Goal: Task Accomplishment & Management: Use online tool/utility

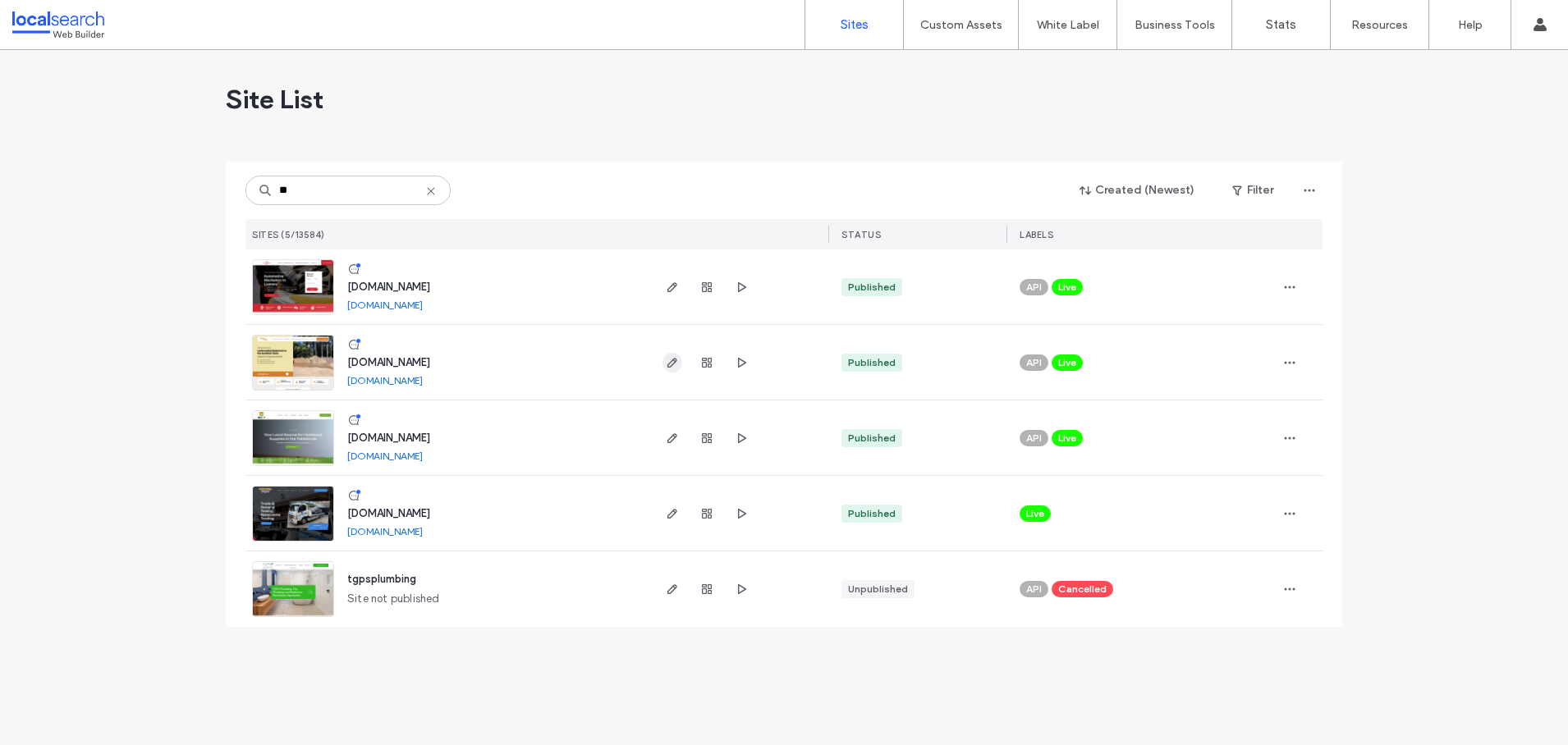
type input "**"
click at [670, 361] on icon "button" at bounding box center [671, 362] width 13 height 13
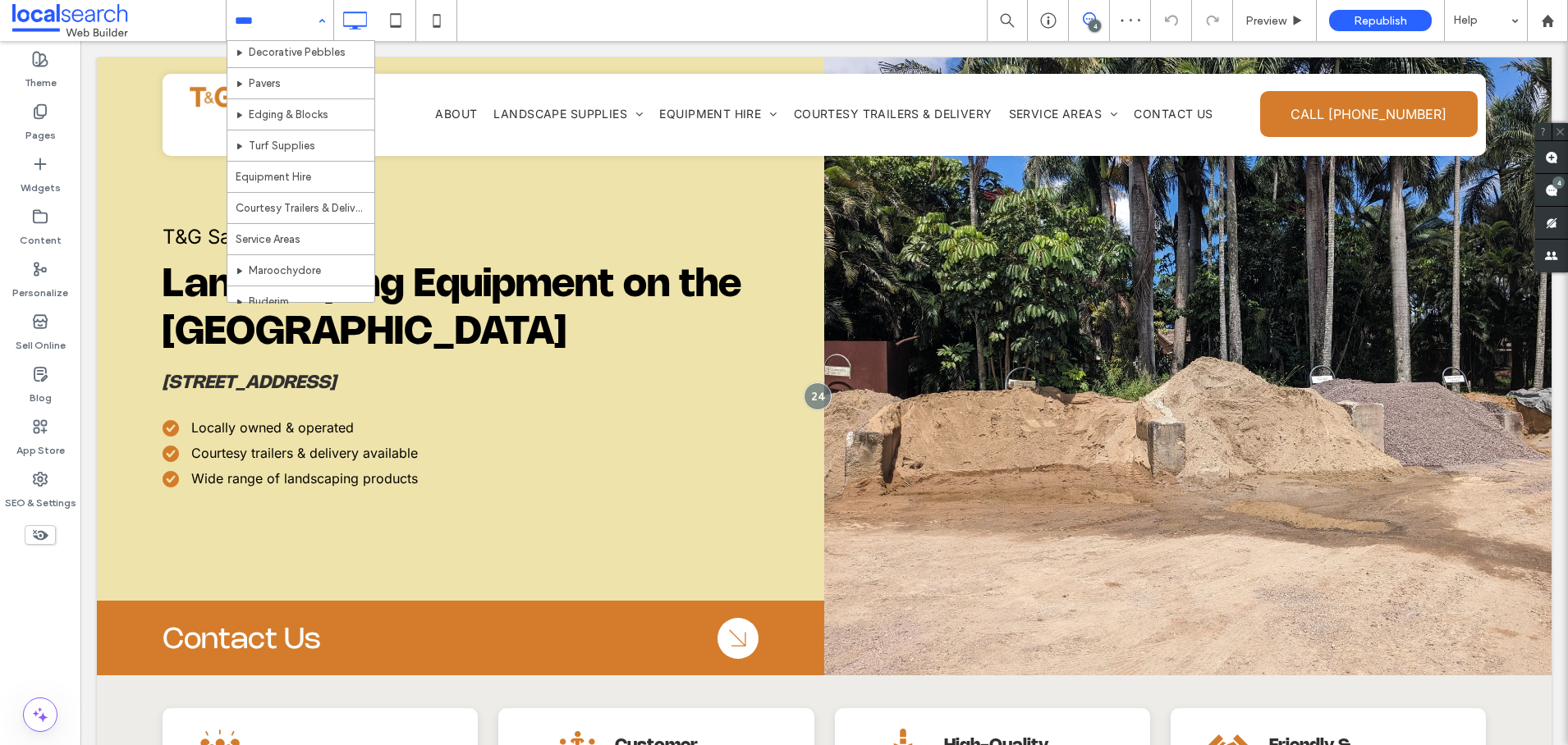
scroll to position [423, 0]
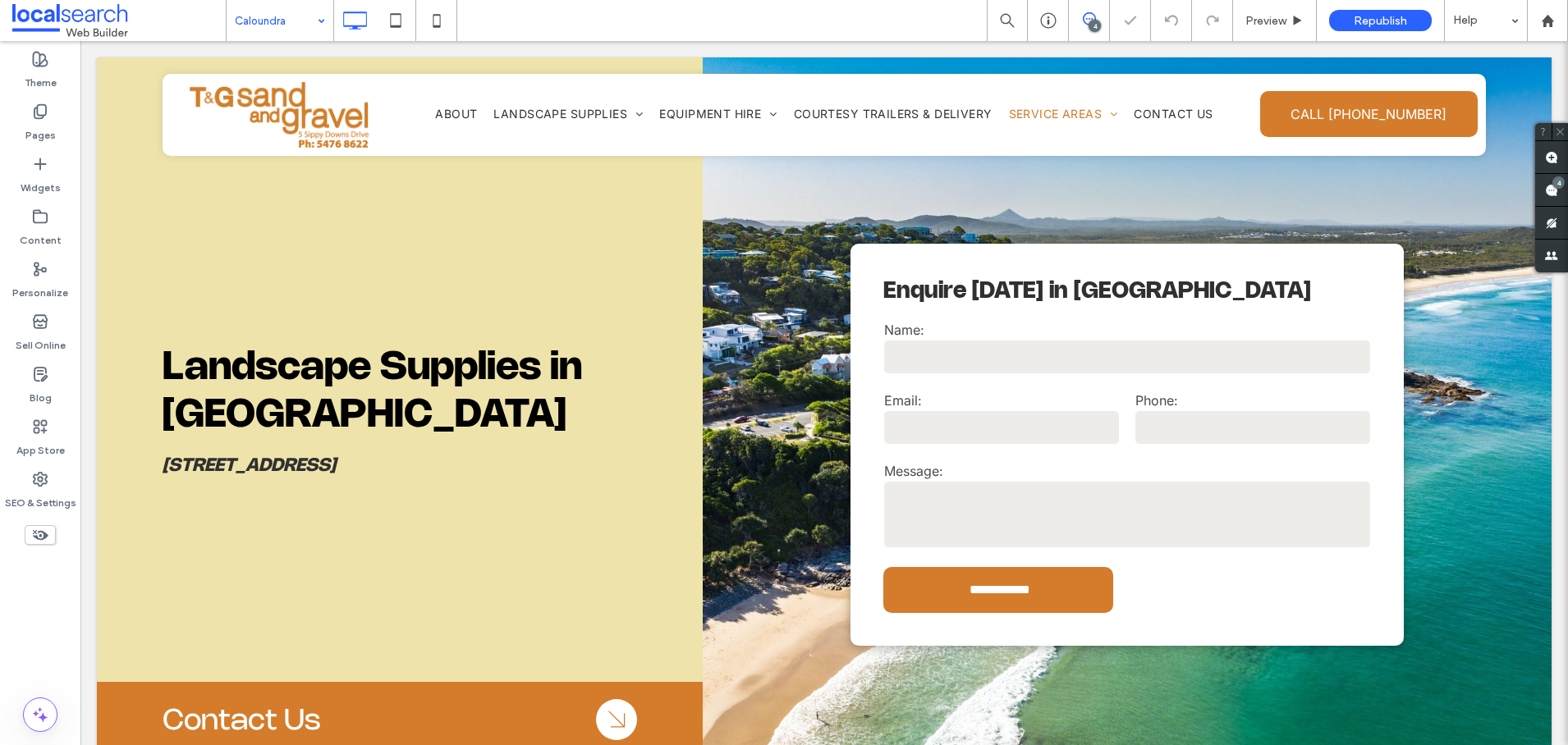
click at [273, 21] on input at bounding box center [276, 20] width 82 height 41
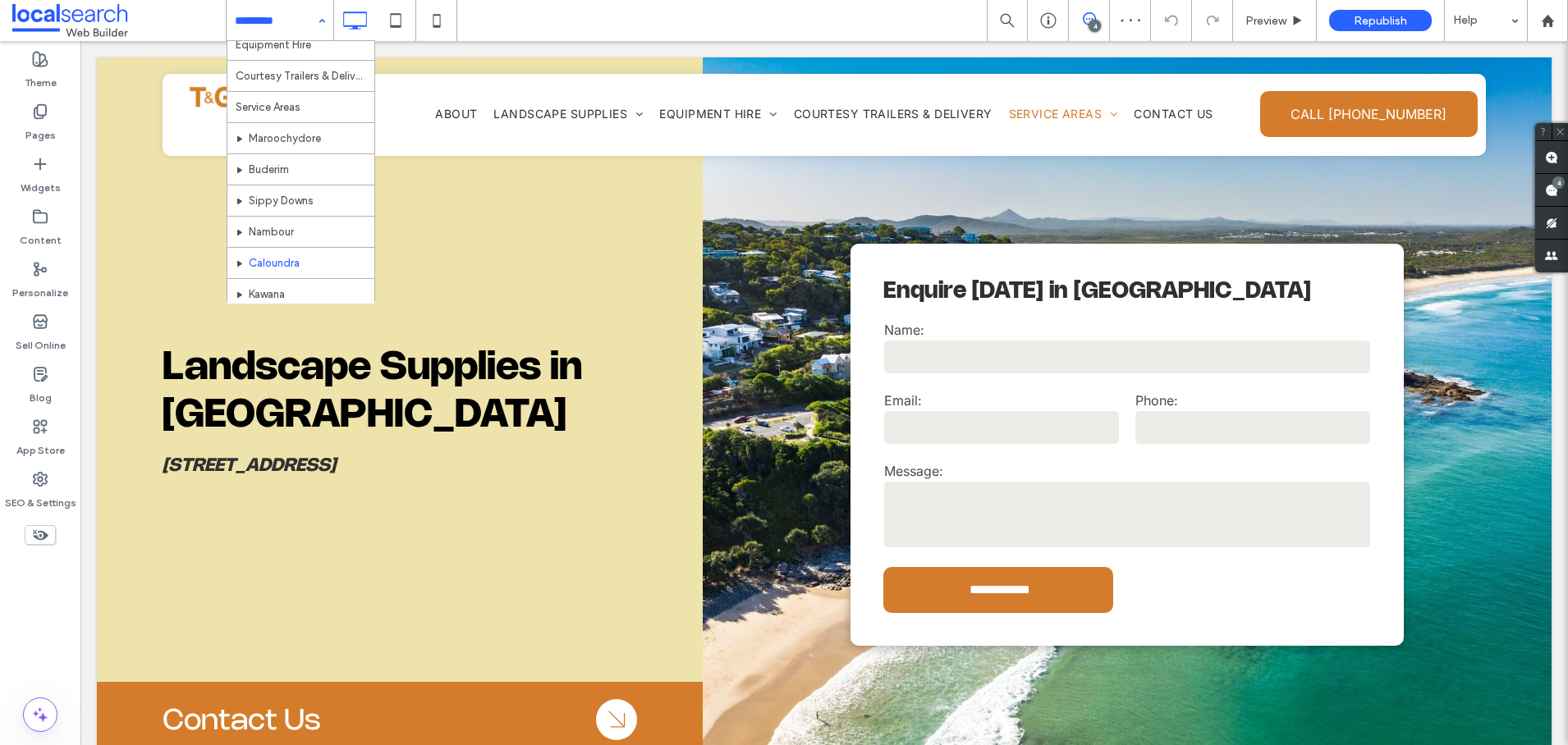
scroll to position [353, 0]
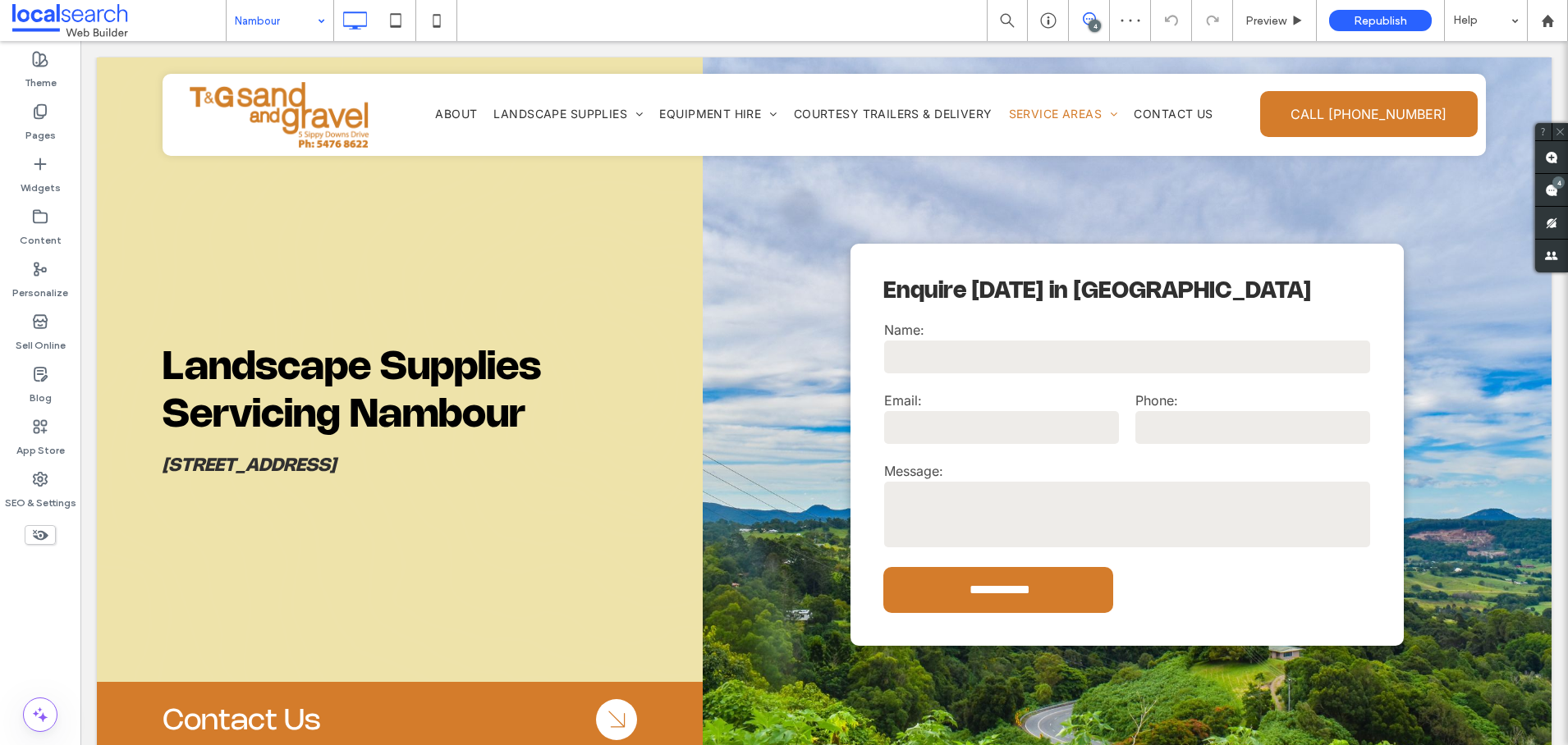
click at [259, 26] on input at bounding box center [276, 20] width 82 height 41
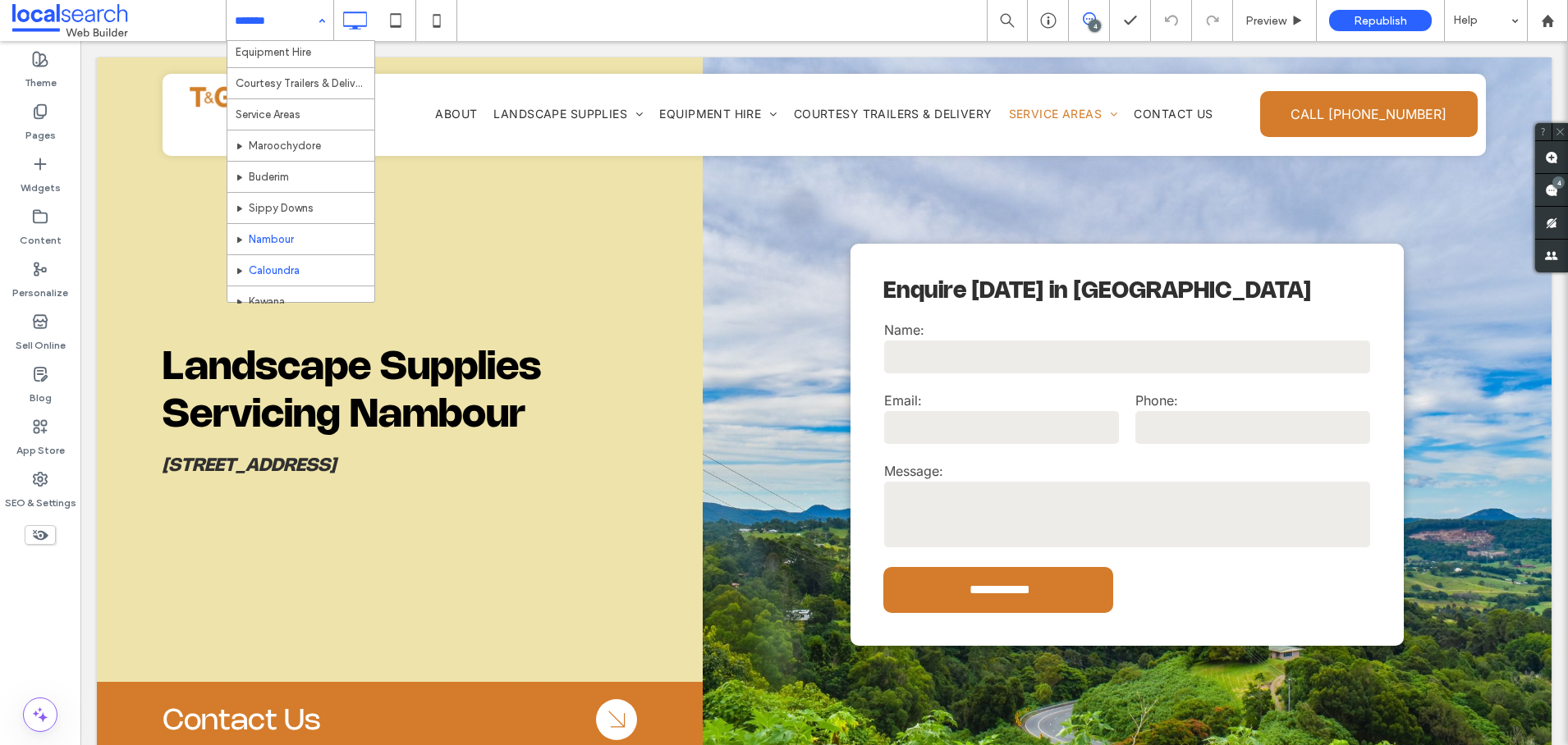
scroll to position [319, 0]
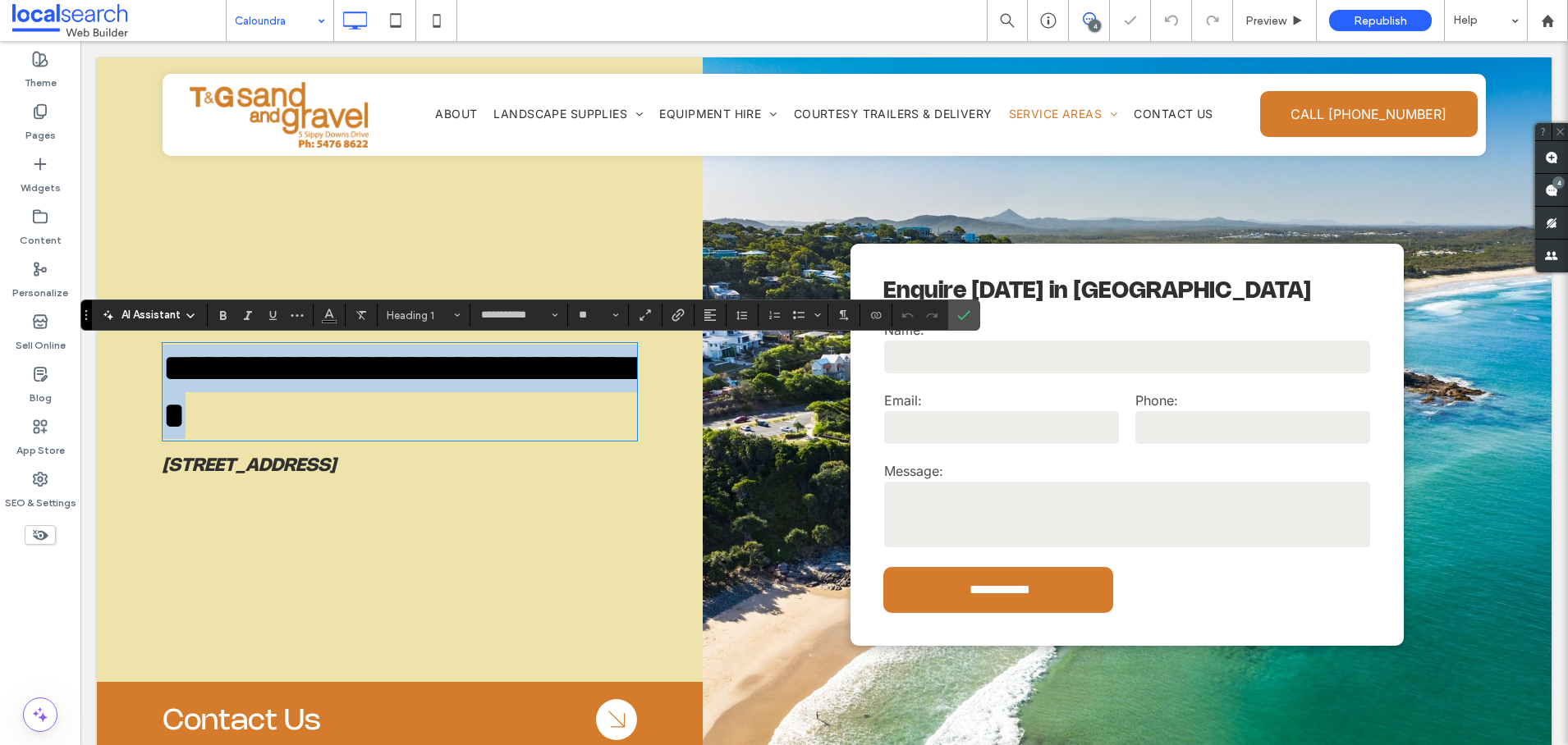
click at [558, 367] on span "**********" at bounding box center [404, 391] width 483 height 86
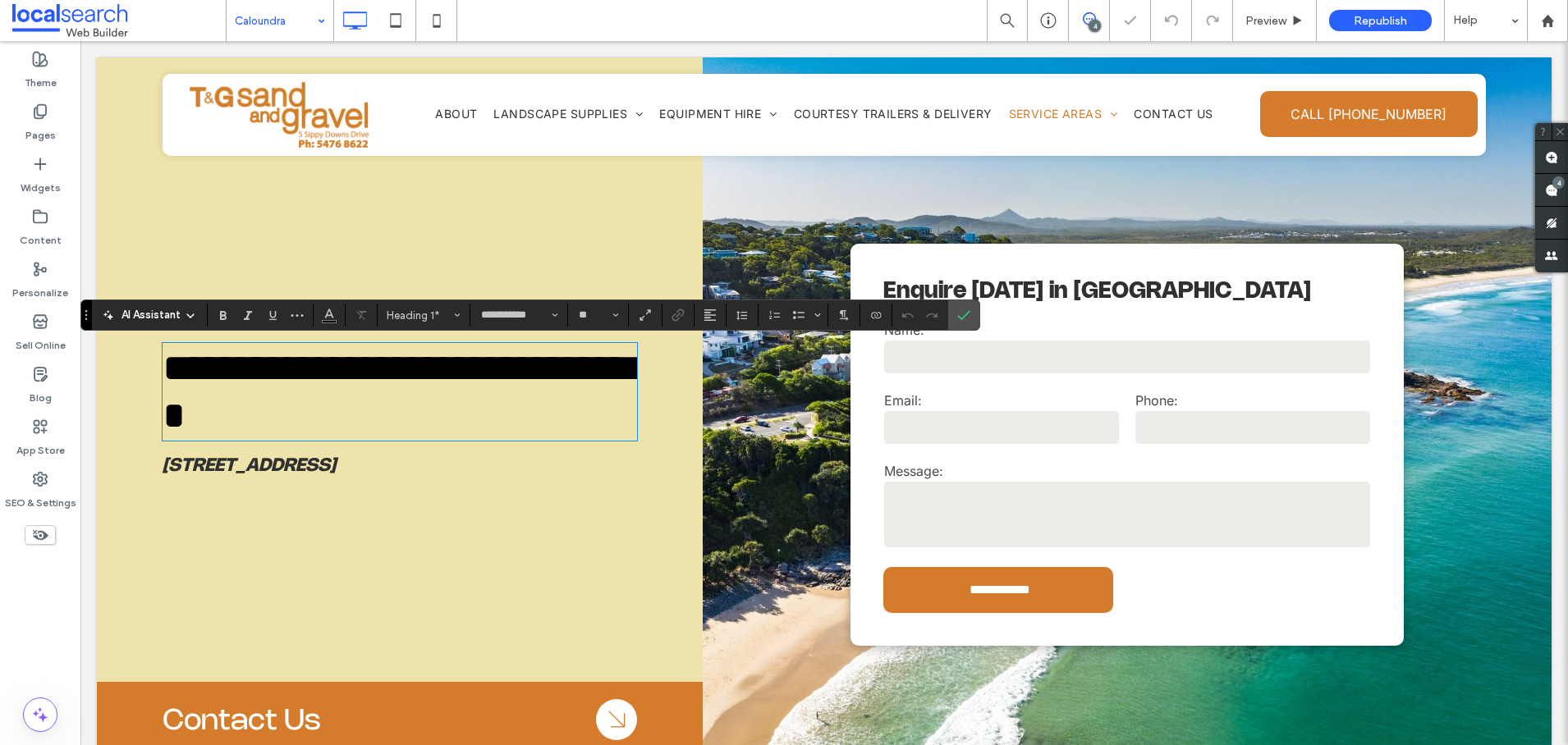
click at [588, 370] on span "**********" at bounding box center [404, 391] width 483 height 86
click at [962, 312] on icon "Confirm" at bounding box center [963, 315] width 13 height 13
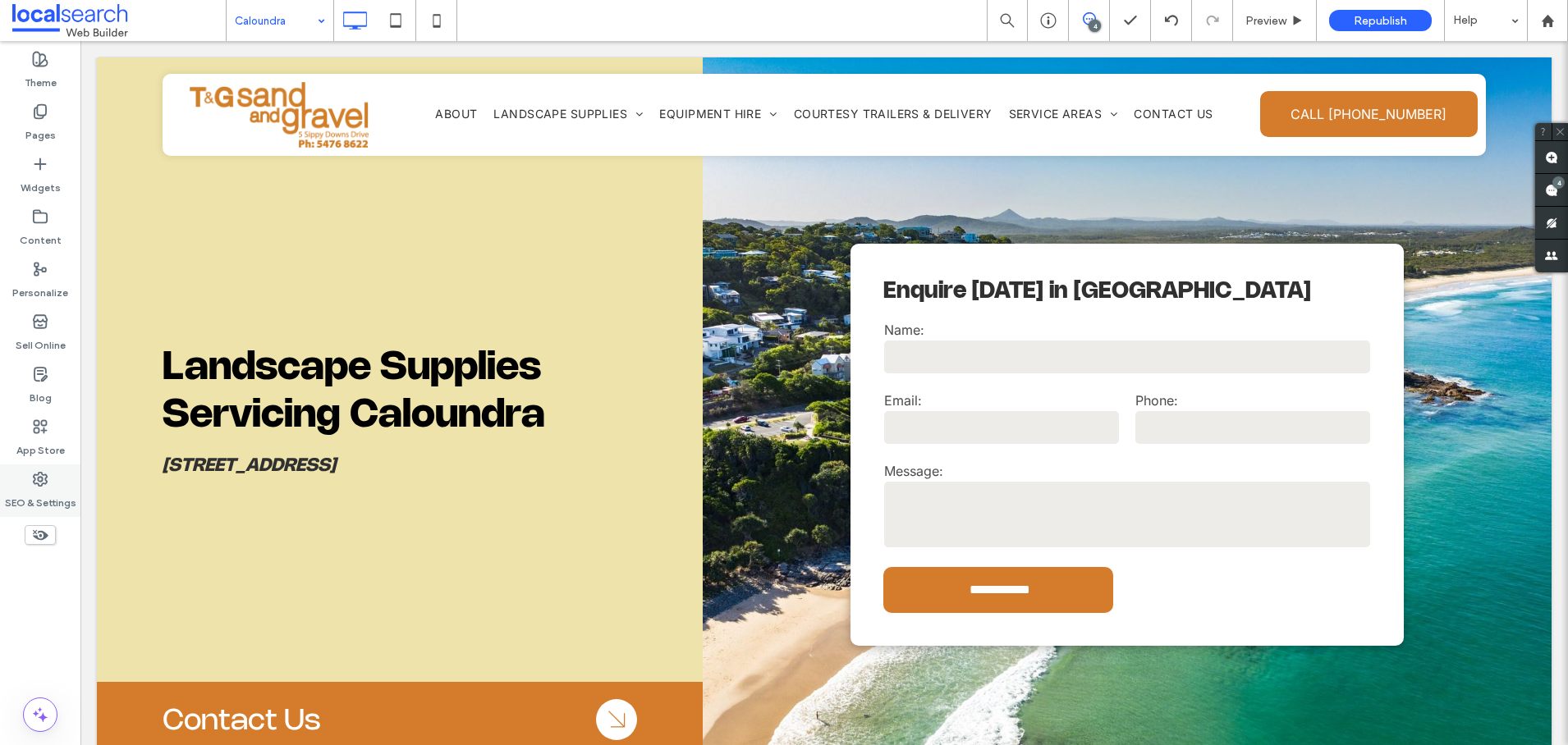
click at [43, 481] on icon at bounding box center [40, 479] width 16 height 16
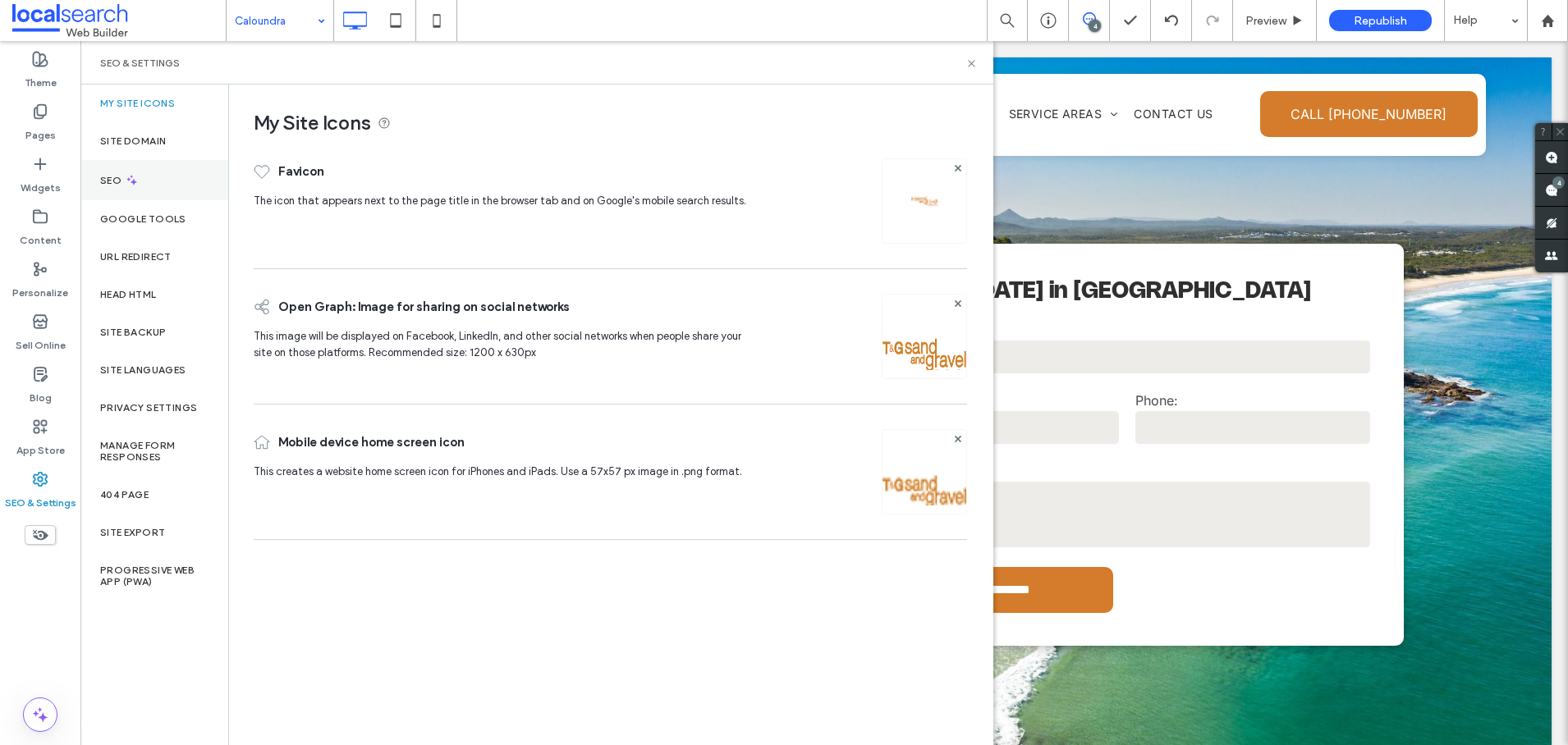
click at [119, 177] on label "SEO" at bounding box center [112, 180] width 25 height 12
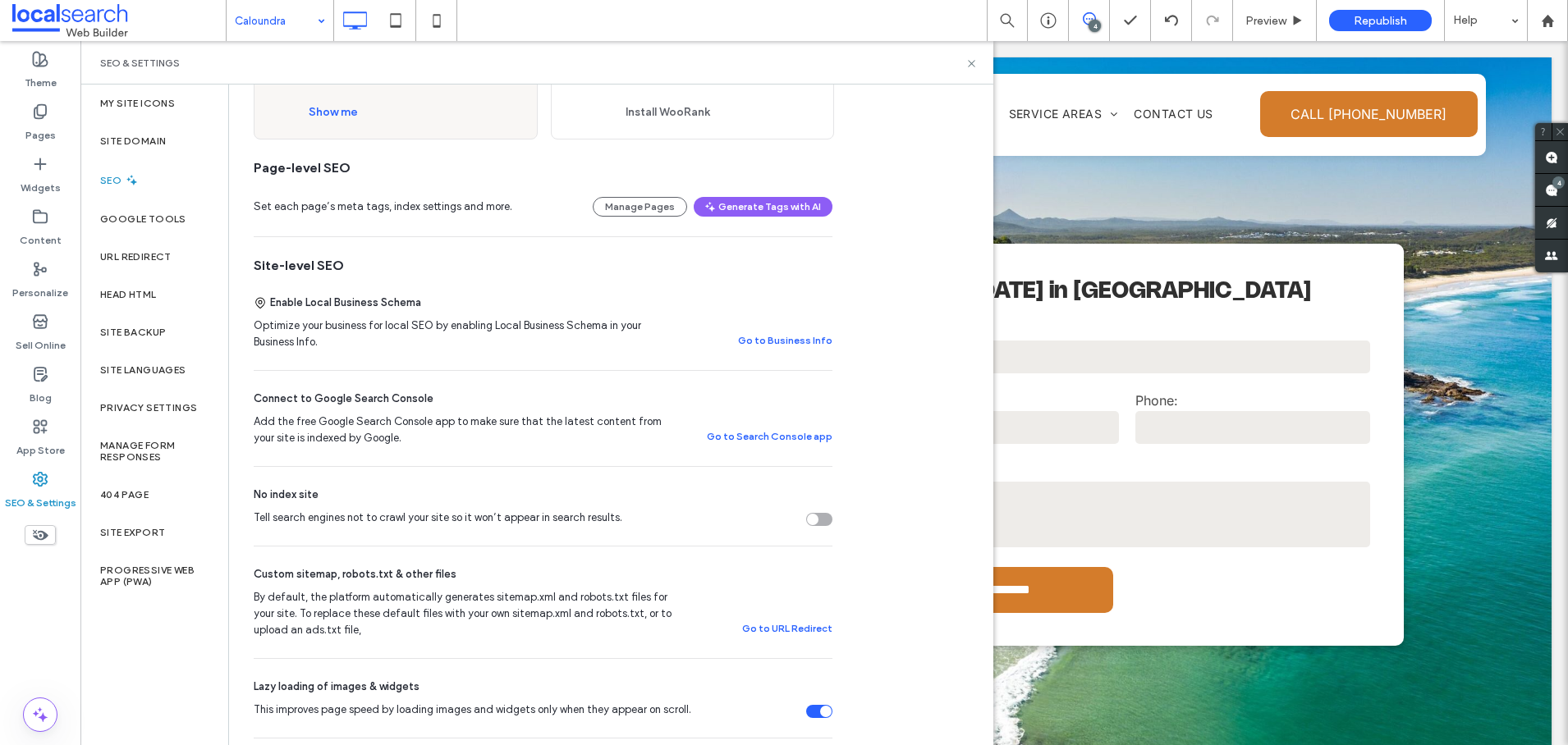
scroll to position [128, 0]
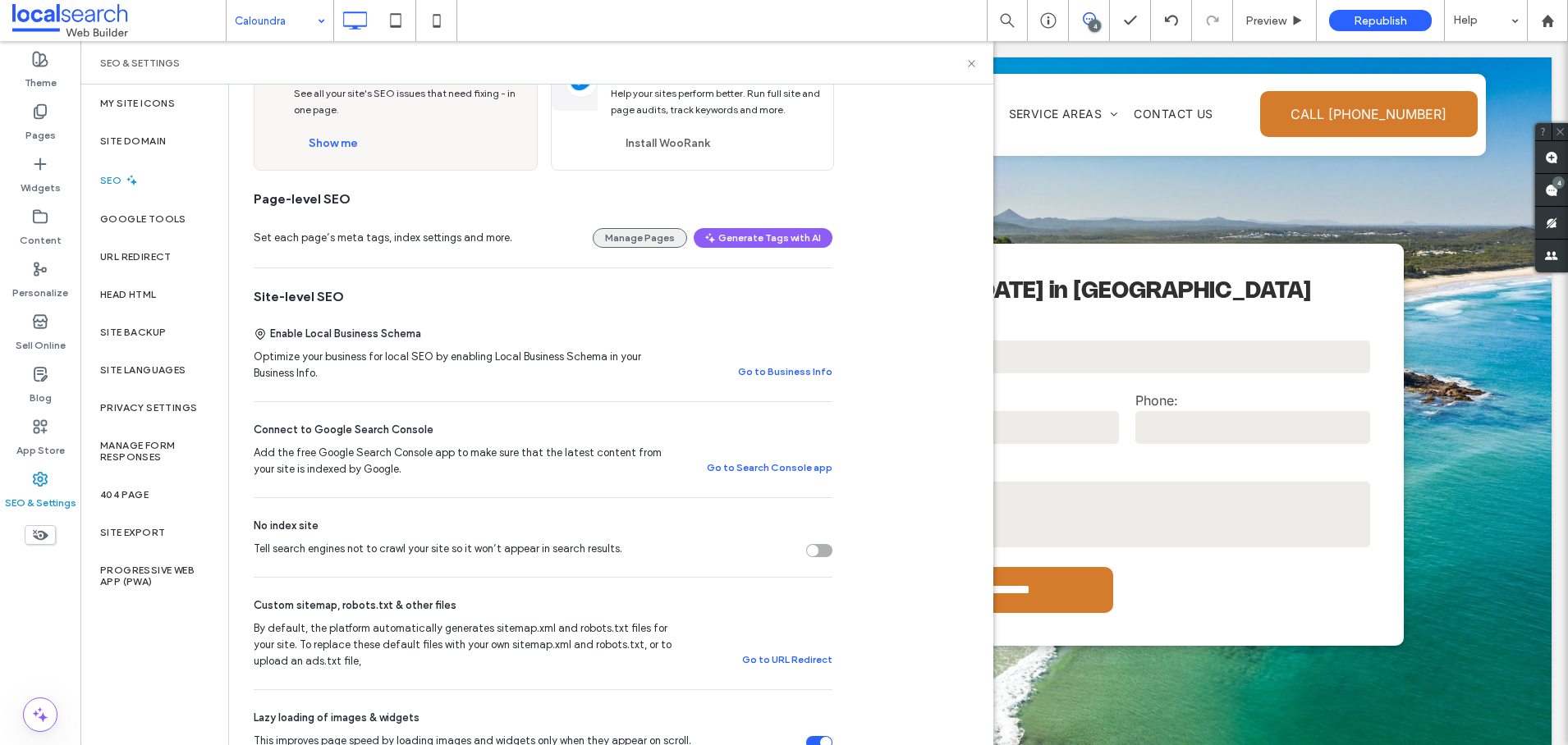
click at [631, 234] on button "Manage Pages" at bounding box center [639, 237] width 94 height 20
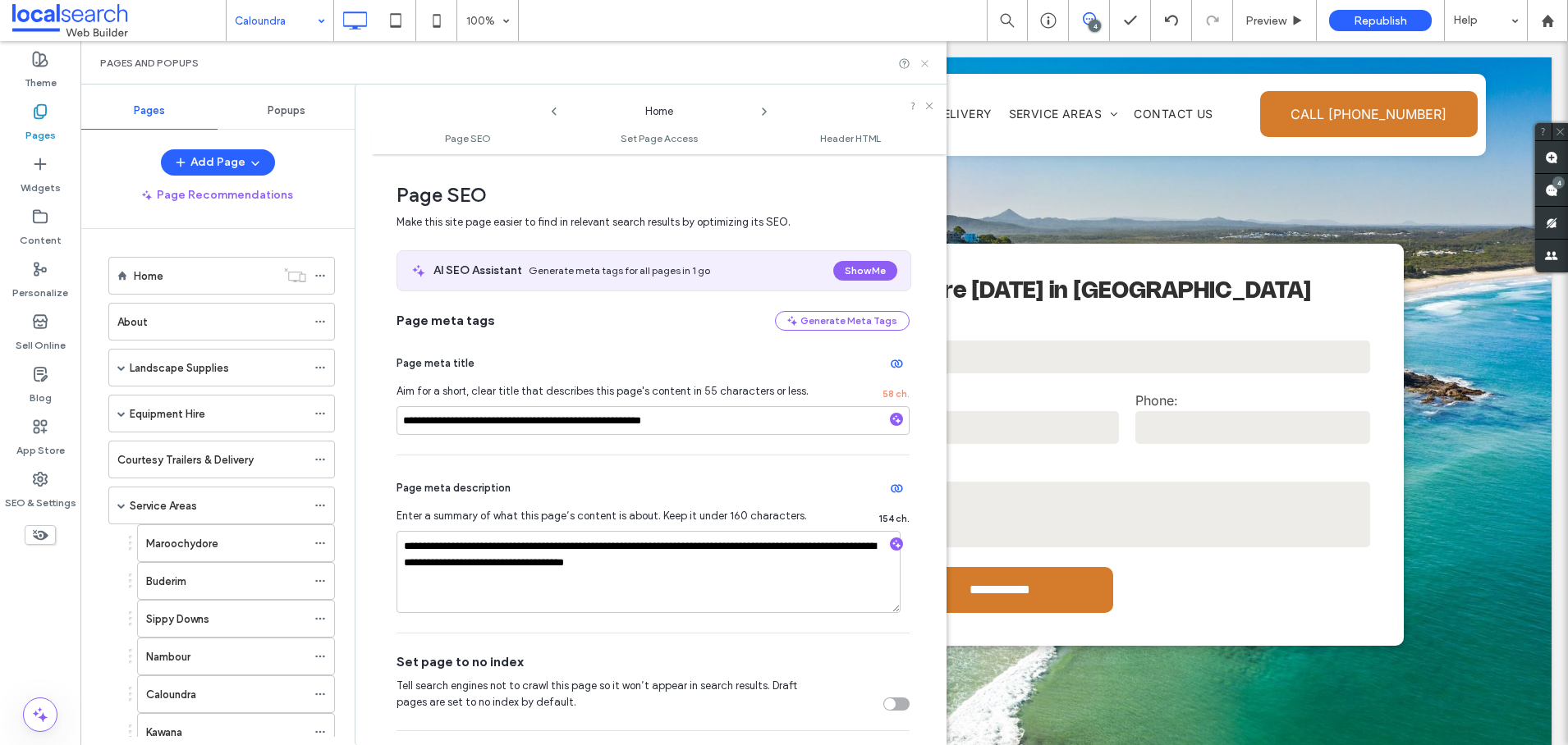
click at [928, 61] on icon at bounding box center [924, 64] width 12 height 12
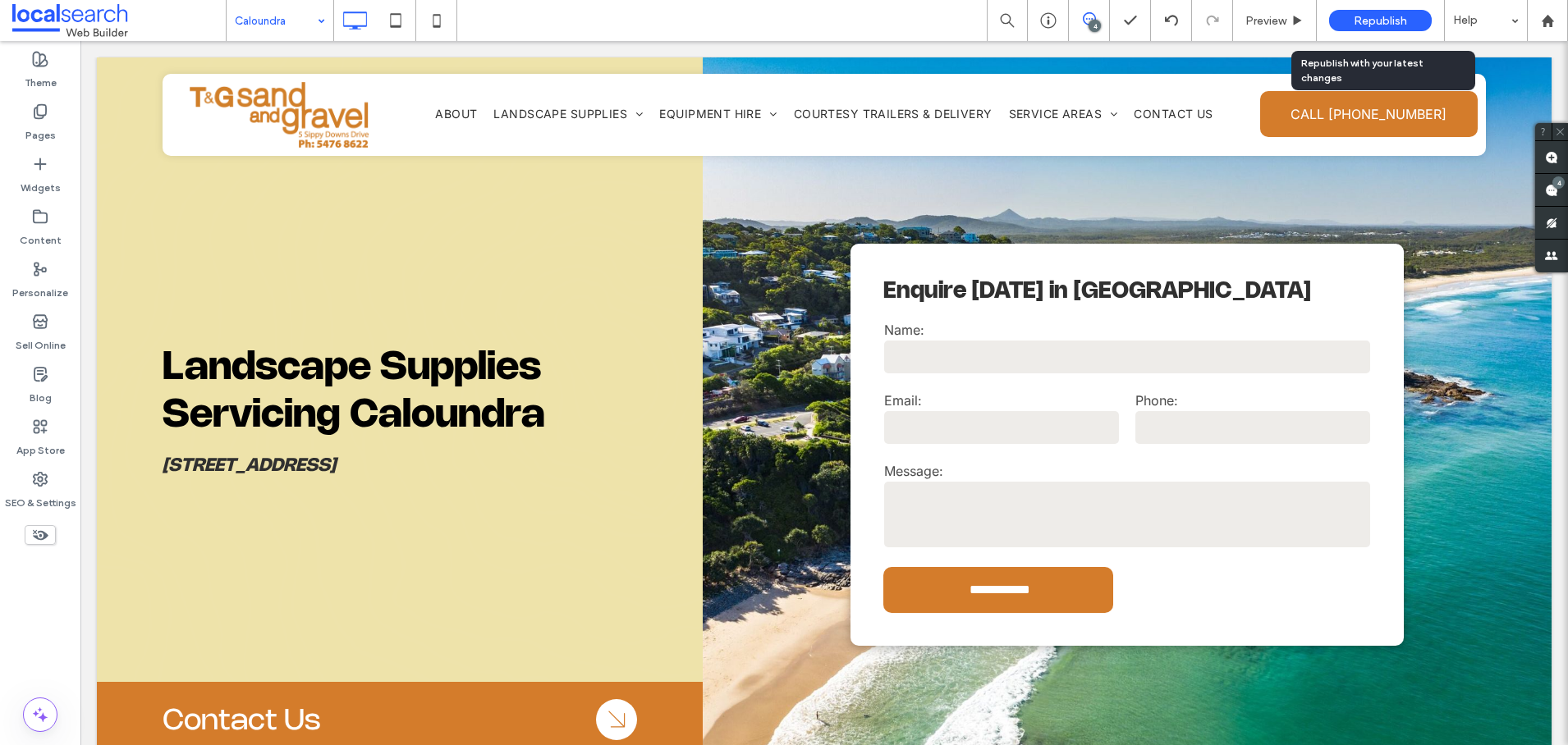
click at [1387, 17] on span "Republish" at bounding box center [1380, 20] width 54 height 14
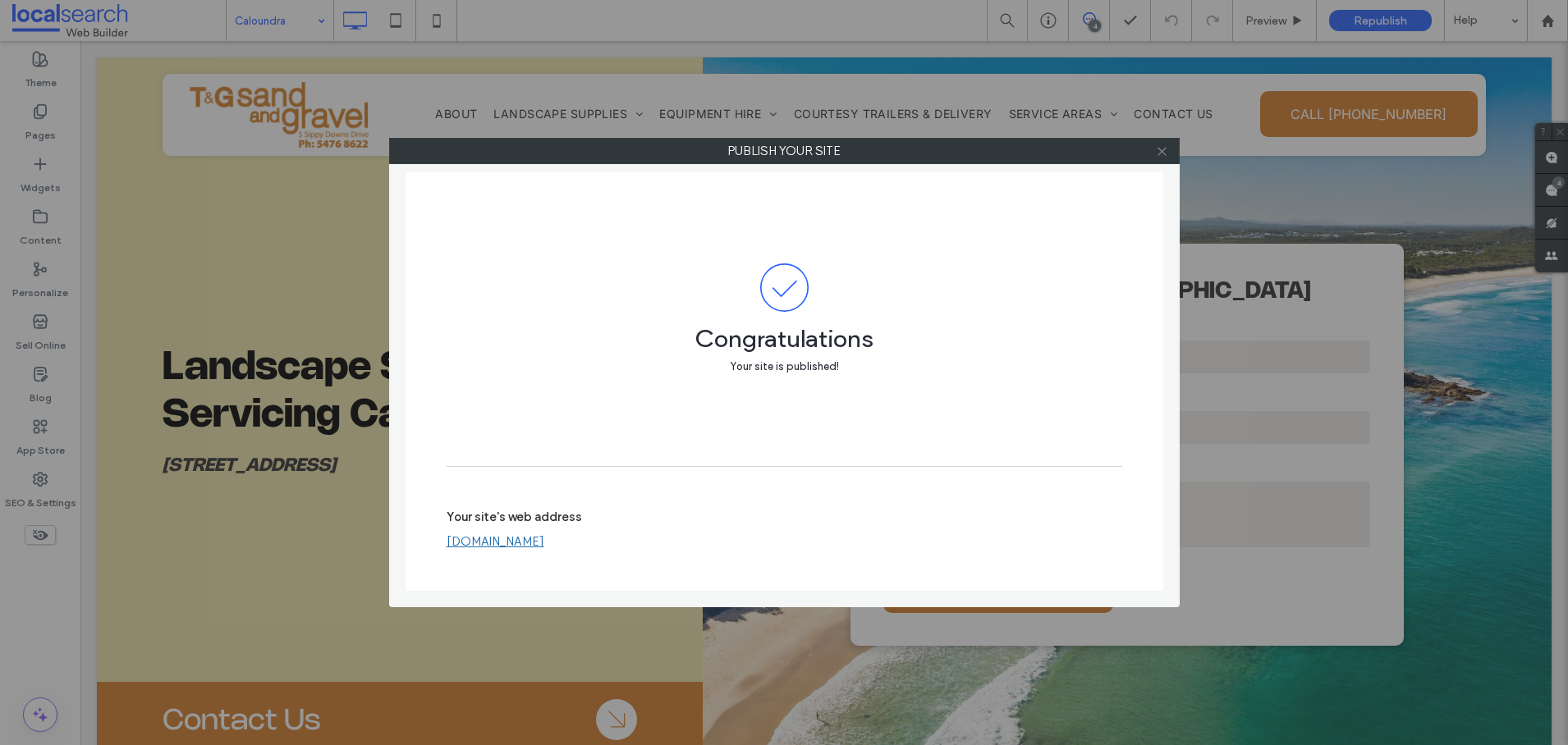
click at [1159, 153] on use at bounding box center [1161, 151] width 9 height 9
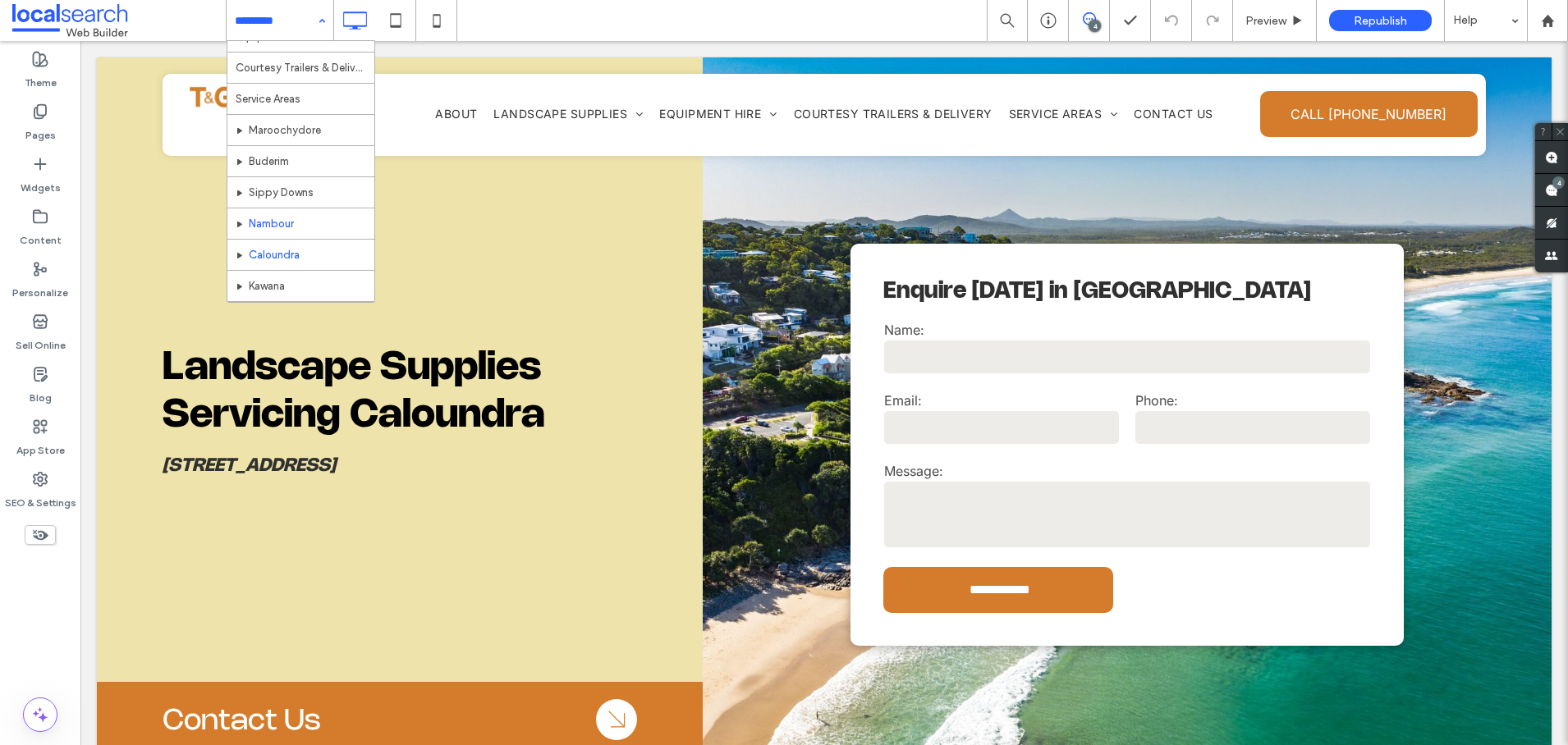
scroll to position [423, 0]
